Goal: Task Accomplishment & Management: Use online tool/utility

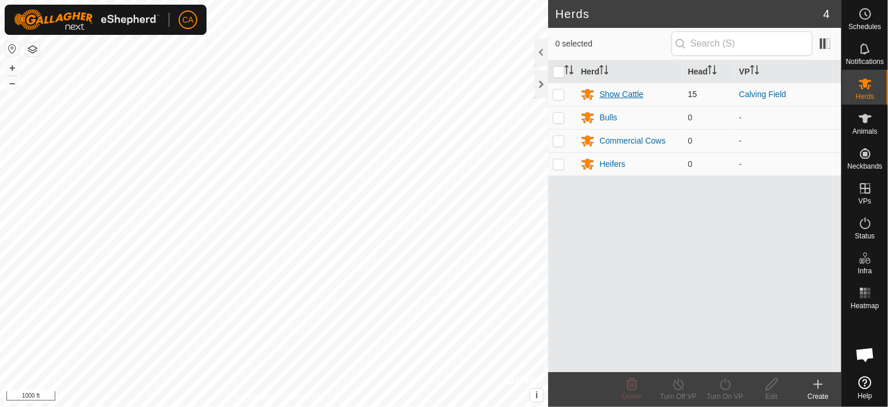
click at [612, 92] on div "Show Cattle" at bounding box center [621, 94] width 44 height 12
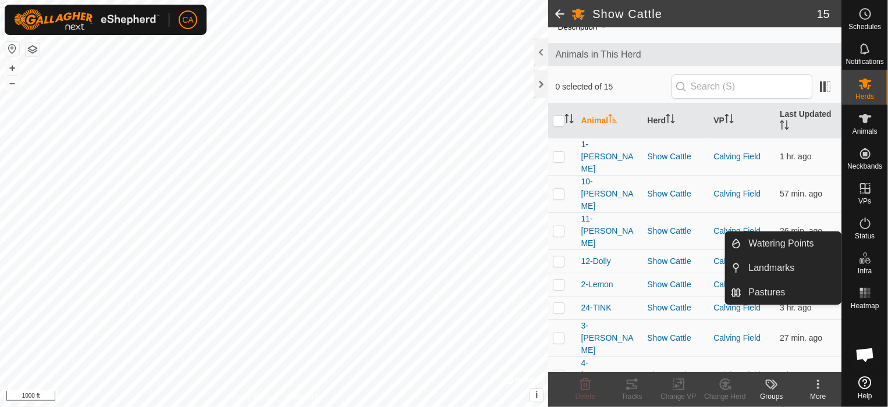
scroll to position [70, 0]
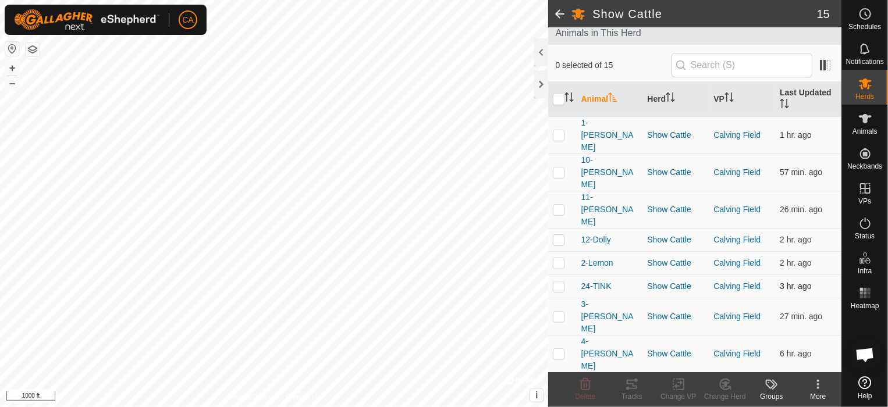
click at [599, 275] on td "24-TINK" at bounding box center [609, 286] width 66 height 23
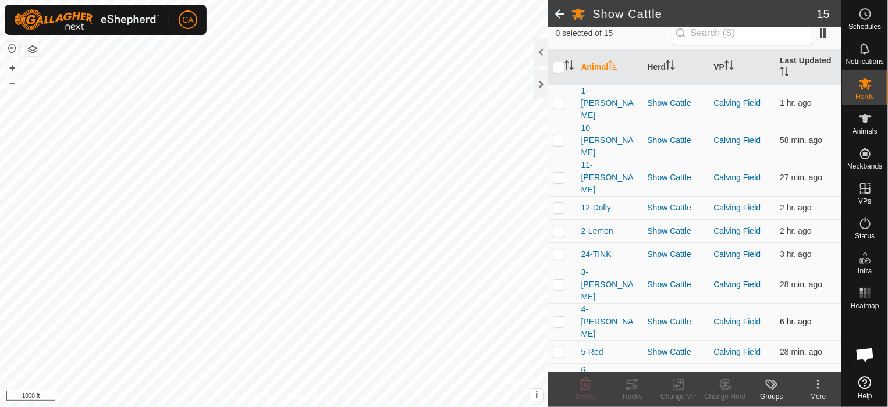
scroll to position [102, 0]
click at [867, 90] on icon at bounding box center [865, 84] width 14 height 14
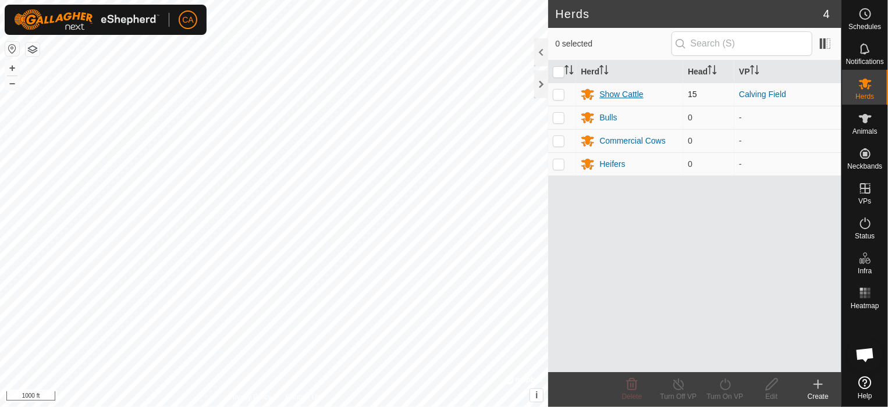
click at [636, 92] on div "Show Cattle" at bounding box center [621, 94] width 44 height 12
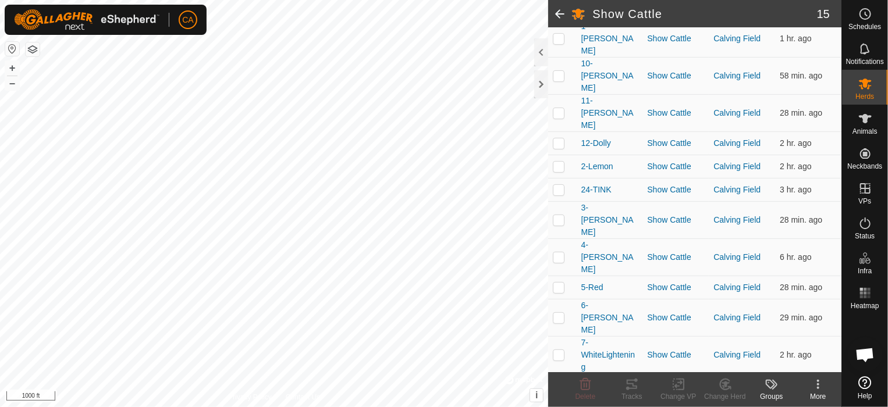
scroll to position [176, 0]
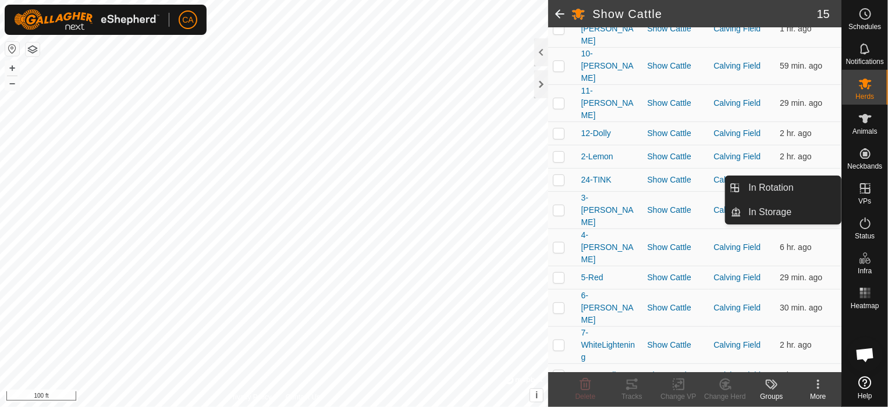
click at [868, 201] on span "VPs" at bounding box center [864, 201] width 13 height 7
click at [786, 195] on link "In Rotation" at bounding box center [791, 187] width 99 height 23
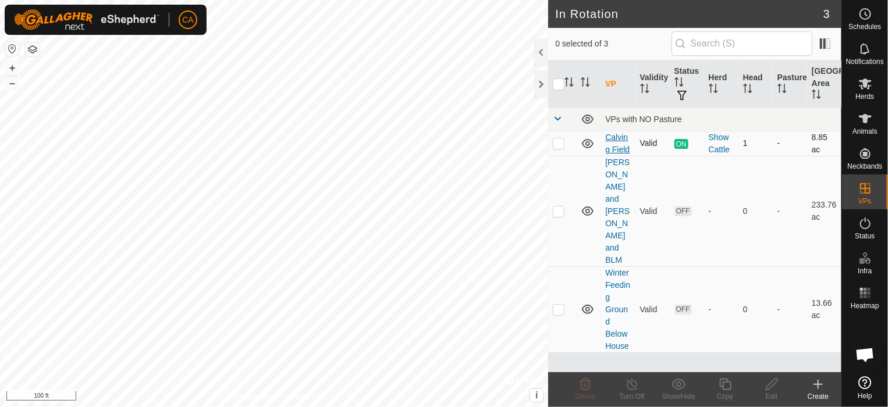
click at [614, 139] on link "Calving Field" at bounding box center [617, 144] width 24 height 22
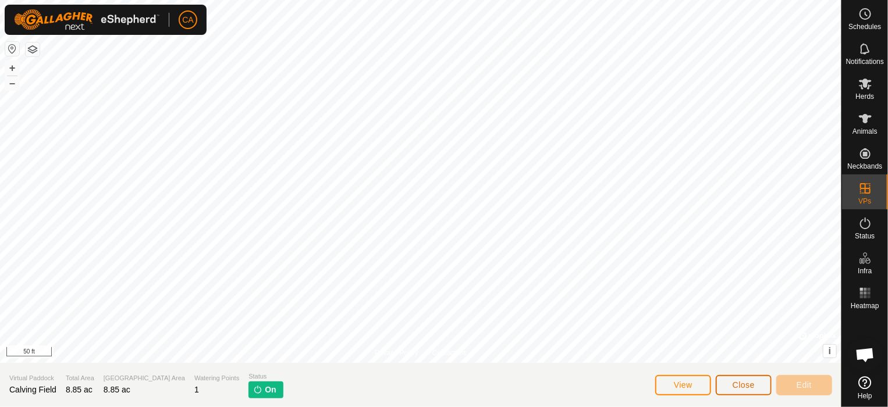
click at [742, 395] on button "Close" at bounding box center [744, 385] width 56 height 20
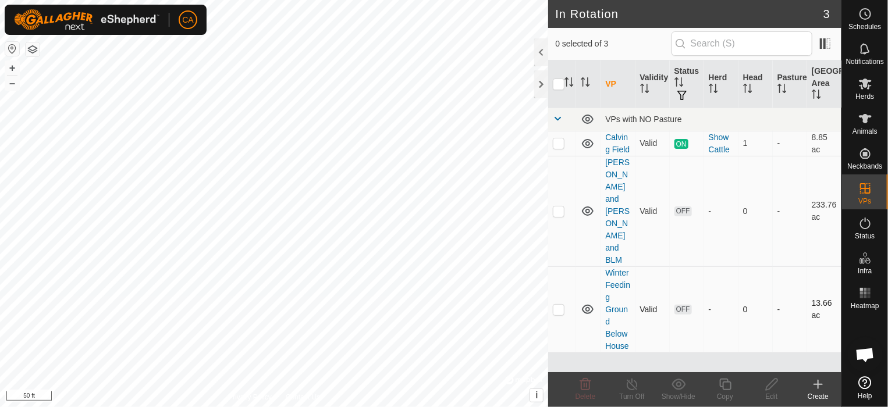
checkbox input "true"
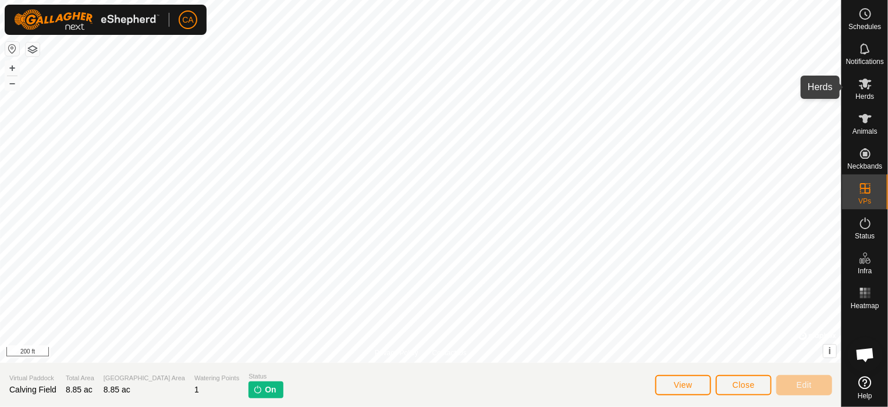
click at [866, 87] on icon at bounding box center [865, 84] width 13 height 11
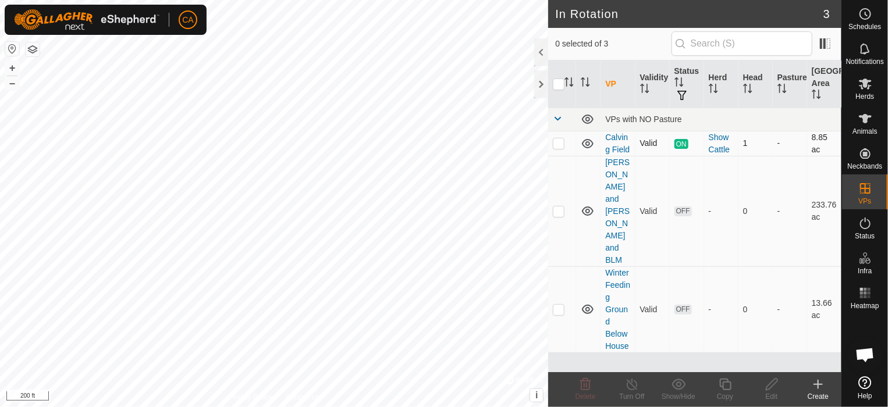
checkbox input "true"
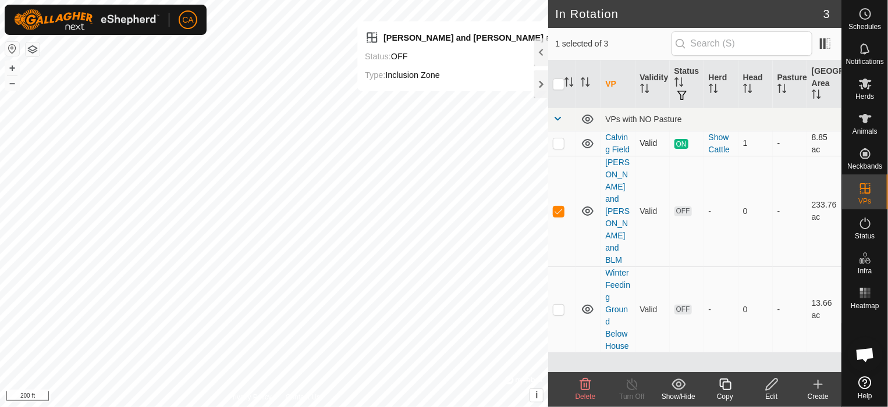
click at [555, 141] on p-checkbox at bounding box center [559, 142] width 12 height 9
checkbox input "true"
click at [555, 207] on p-checkbox at bounding box center [559, 211] width 12 height 9
checkbox input "false"
